Goal: Task Accomplishment & Management: Use online tool/utility

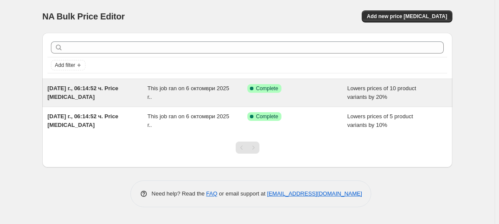
click at [101, 102] on div "[DATE] г., 06:14:52 ч. Price [MEDICAL_DATA] This job ran on 6 октомври 2025 г..…" at bounding box center [247, 93] width 410 height 28
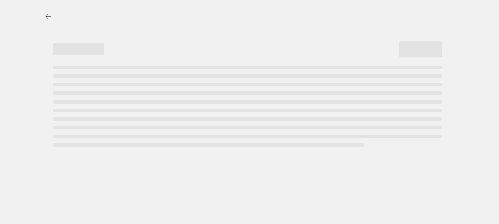
select select "percentage"
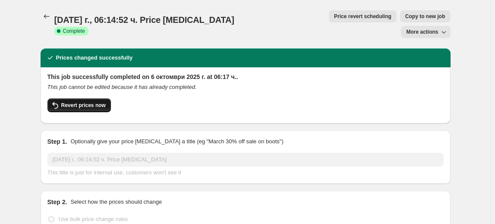
click at [101, 102] on span "Revert prices now" at bounding box center [83, 105] width 44 height 7
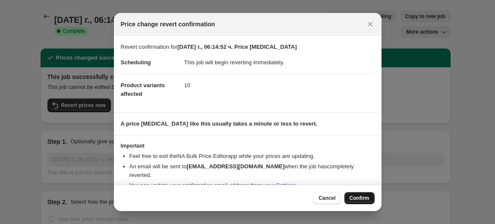
click at [358, 195] on span "Confirm" at bounding box center [360, 198] width 20 height 7
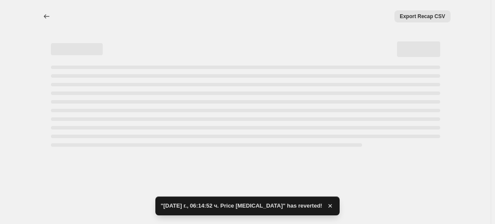
select select "percentage"
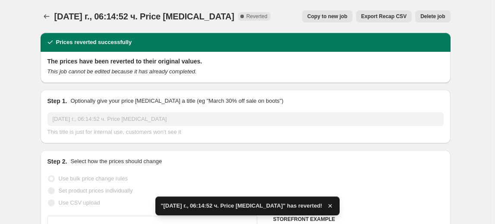
click at [433, 16] on span "Delete job" at bounding box center [432, 16] width 25 height 7
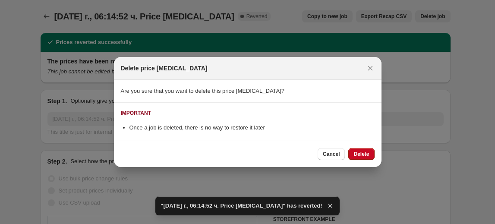
click at [365, 156] on span "Delete" at bounding box center [361, 154] width 16 height 7
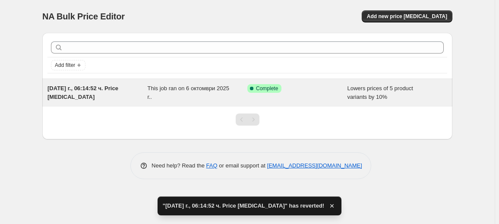
click at [145, 97] on div "[DATE] г., 06:14:52 ч. Price [MEDICAL_DATA]" at bounding box center [97, 92] width 100 height 17
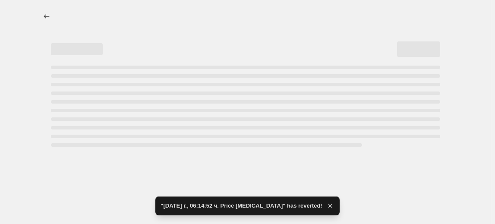
select select "percentage"
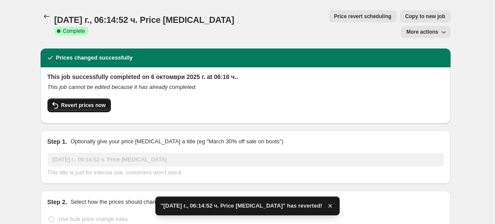
click at [82, 98] on button "Revert prices now" at bounding box center [78, 105] width 63 height 14
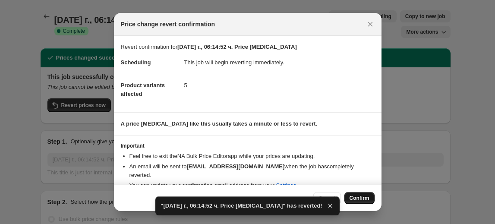
click at [368, 201] on span "Confirm" at bounding box center [360, 198] width 20 height 7
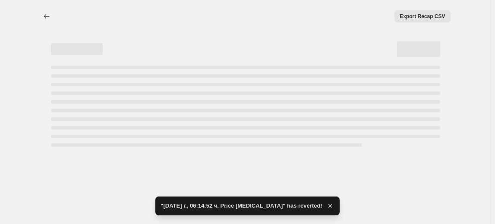
select select "percentage"
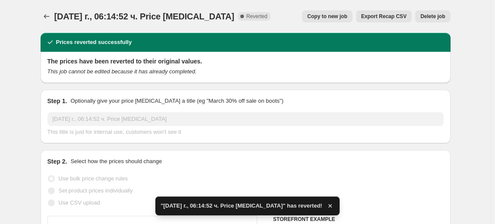
click at [433, 15] on span "Delete job" at bounding box center [432, 16] width 25 height 7
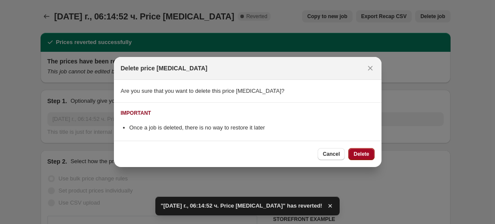
click at [365, 155] on span "Delete" at bounding box center [361, 154] width 16 height 7
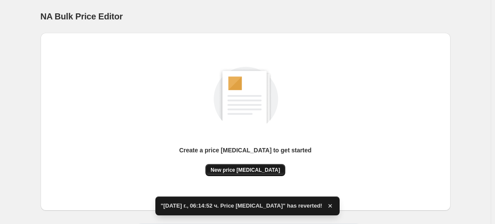
click at [253, 172] on span "New price [MEDICAL_DATA]" at bounding box center [245, 170] width 69 height 7
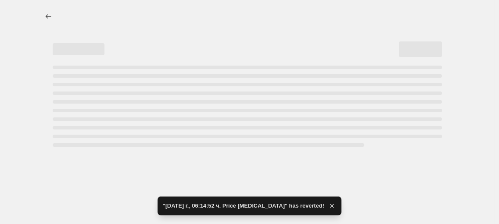
select select "percentage"
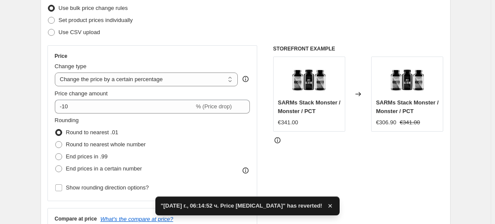
scroll to position [117, 0]
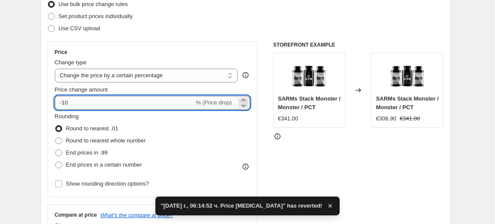
click at [69, 103] on input "-10" at bounding box center [124, 103] width 139 height 14
click at [67, 103] on input "-10" at bounding box center [124, 103] width 139 height 14
type input "-30"
click at [92, 118] on fieldset "Rounding Round to nearest .01 Round to nearest whole number End prices in .99 E…" at bounding box center [100, 141] width 91 height 59
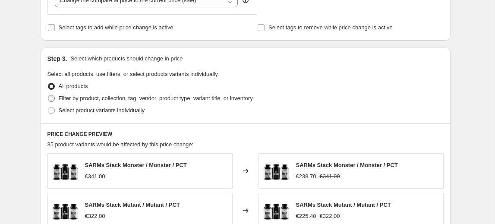
scroll to position [353, 0]
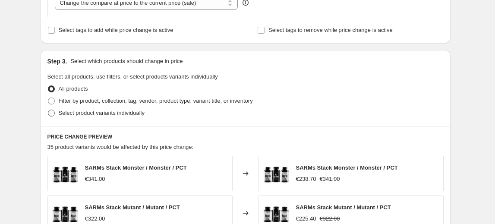
click at [95, 113] on span "Select product variants individually" at bounding box center [102, 113] width 86 height 6
click at [48, 110] on input "Select product variants individually" at bounding box center [48, 110] width 0 height 0
radio input "true"
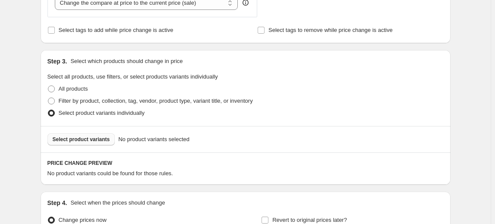
click at [77, 140] on span "Select product variants" at bounding box center [81, 139] width 57 height 7
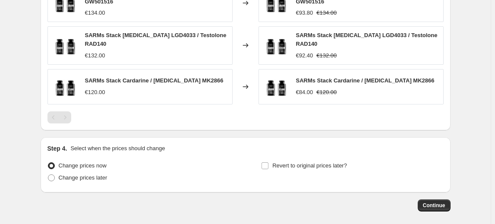
scroll to position [663, 0]
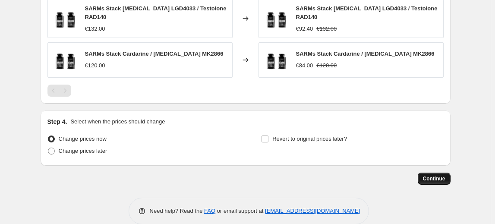
click at [437, 175] on span "Continue" at bounding box center [434, 178] width 22 height 7
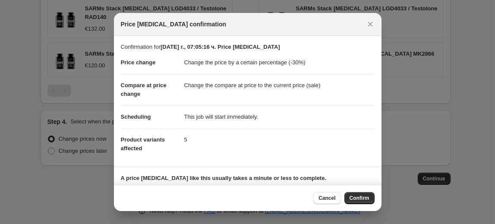
click at [366, 197] on span "Confirm" at bounding box center [360, 198] width 20 height 7
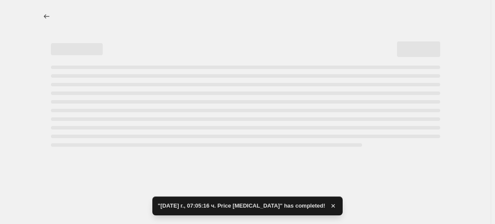
select select "percentage"
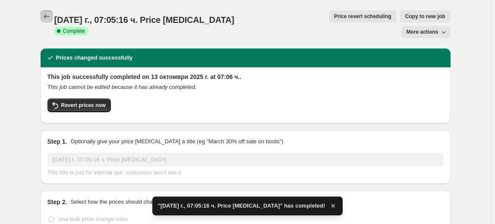
click at [42, 17] on button "Price change jobs" at bounding box center [47, 16] width 12 height 12
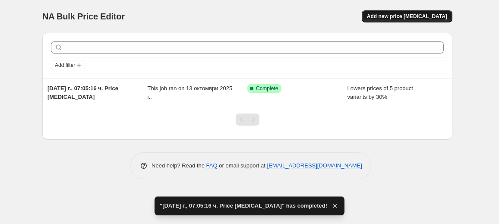
click at [402, 17] on span "Add new price [MEDICAL_DATA]" at bounding box center [407, 16] width 80 height 7
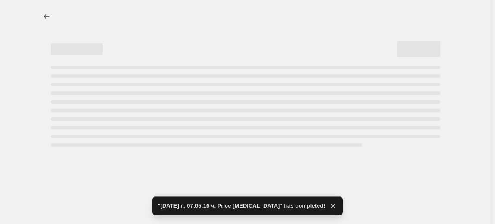
select select "percentage"
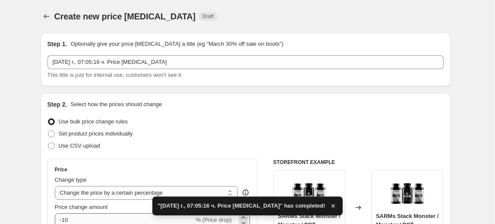
scroll to position [78, 0]
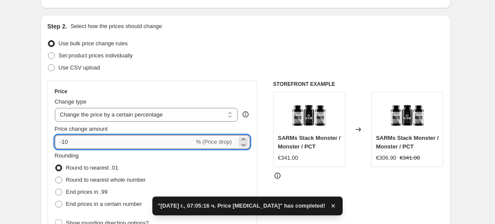
click at [70, 143] on input "-10" at bounding box center [124, 142] width 139 height 14
click at [68, 142] on input "-10" at bounding box center [124, 142] width 139 height 14
type input "-40"
click at [99, 157] on fieldset "Rounding Round to nearest .01 Round to nearest whole number End prices in .99 E…" at bounding box center [100, 180] width 91 height 59
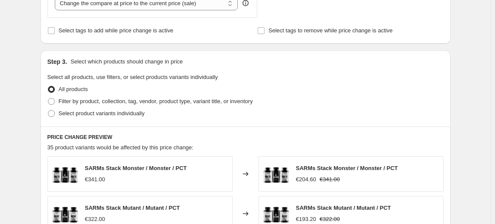
scroll to position [353, 0]
click at [109, 115] on span "Select product variants individually" at bounding box center [102, 113] width 86 height 6
click at [48, 110] on input "Select product variants individually" at bounding box center [48, 110] width 0 height 0
radio input "true"
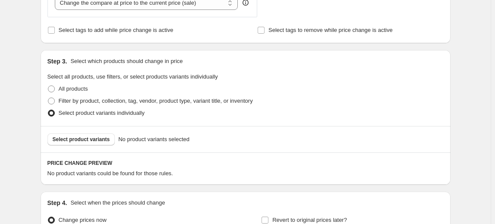
click at [79, 138] on span "Select product variants" at bounding box center [81, 139] width 57 height 7
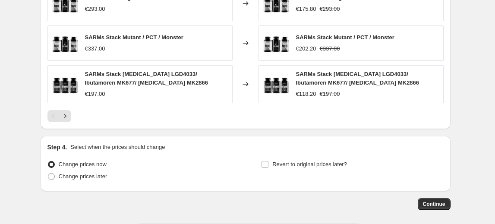
scroll to position [666, 0]
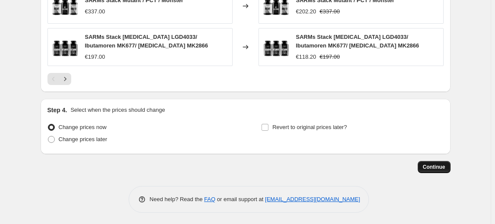
click at [434, 164] on span "Continue" at bounding box center [434, 167] width 22 height 7
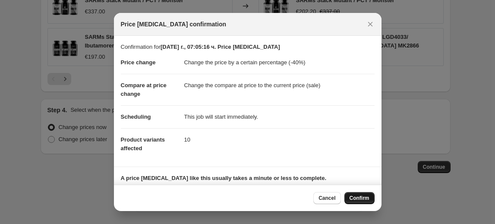
click at [362, 198] on span "Confirm" at bounding box center [360, 198] width 20 height 7
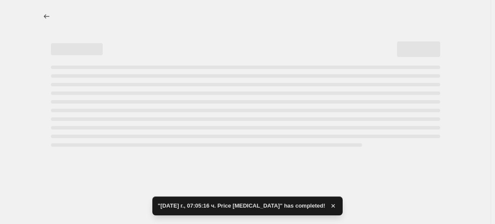
select select "percentage"
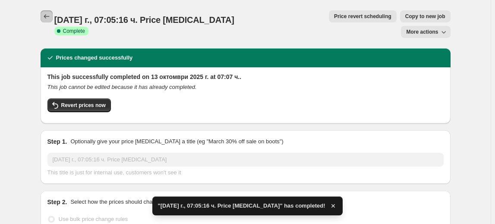
click at [53, 16] on button "Price change jobs" at bounding box center [47, 16] width 12 height 12
